Goal: Transaction & Acquisition: Purchase product/service

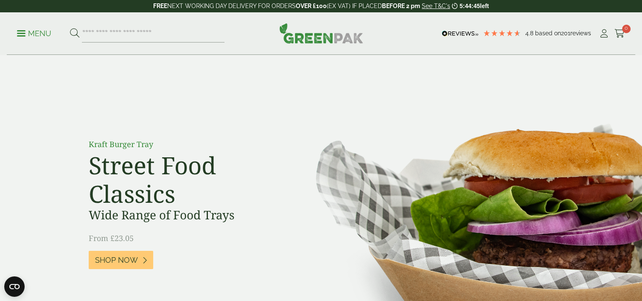
click at [28, 44] on div "Menu 4.8 Based on 201 reviews My Account" at bounding box center [321, 33] width 629 height 42
click at [29, 36] on p "Menu" at bounding box center [34, 33] width 34 height 10
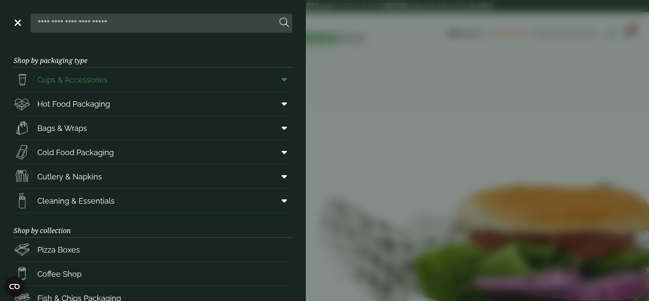
click at [44, 82] on span "Cups & Accessories" at bounding box center [72, 79] width 70 height 11
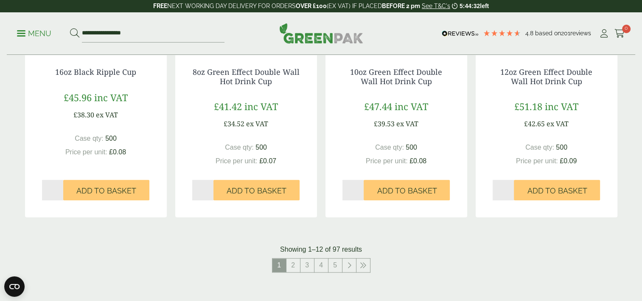
scroll to position [859, 0]
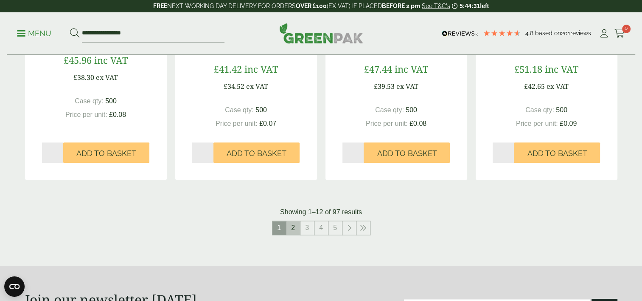
click at [296, 228] on link "2" at bounding box center [294, 228] width 14 height 14
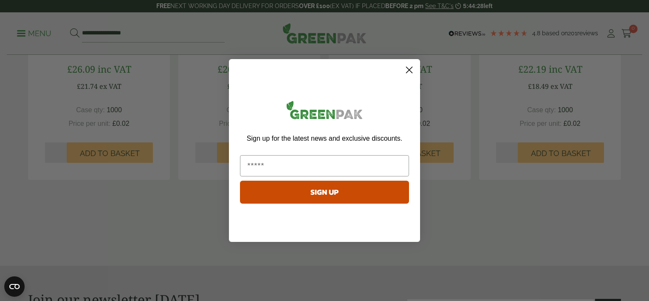
click at [414, 73] on circle "Close dialog" at bounding box center [409, 70] width 14 height 14
